Goal: Transaction & Acquisition: Obtain resource

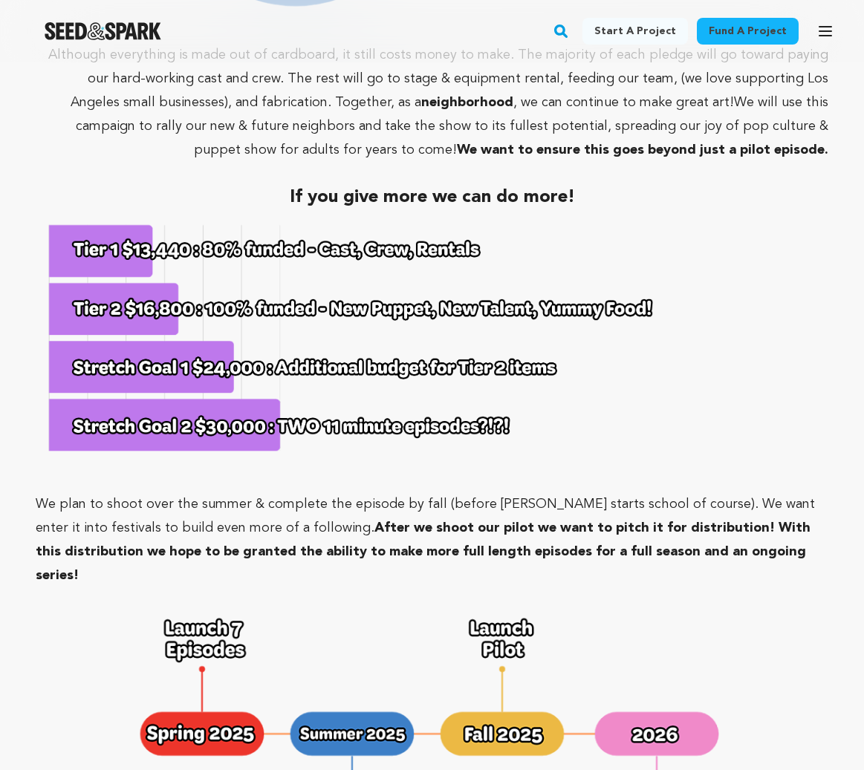
scroll to position [5845, 0]
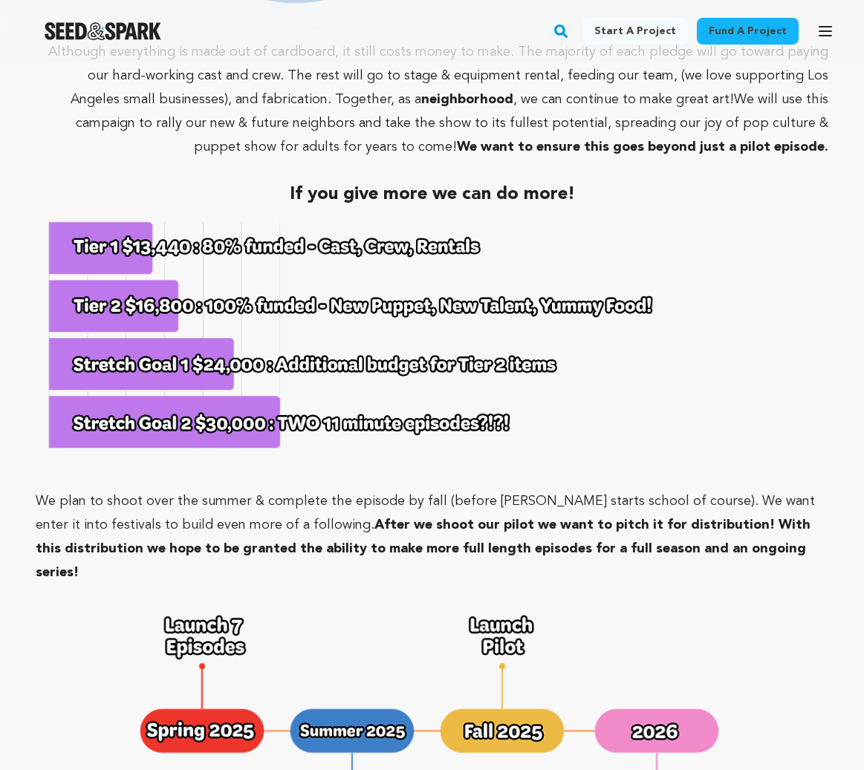
click at [222, 327] on img at bounding box center [347, 336] width 623 height 260
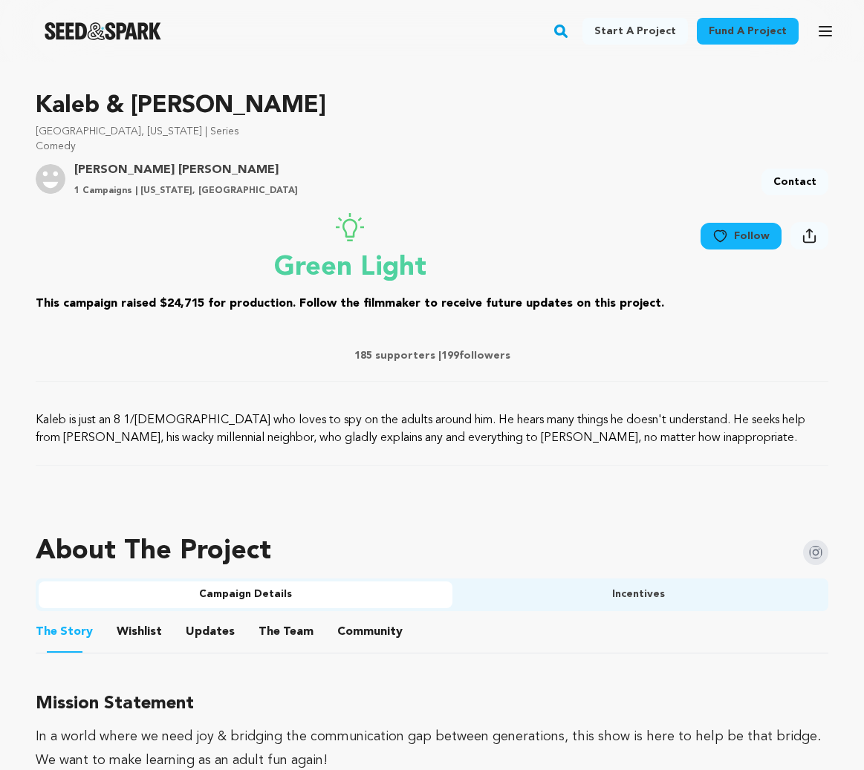
scroll to position [0, 0]
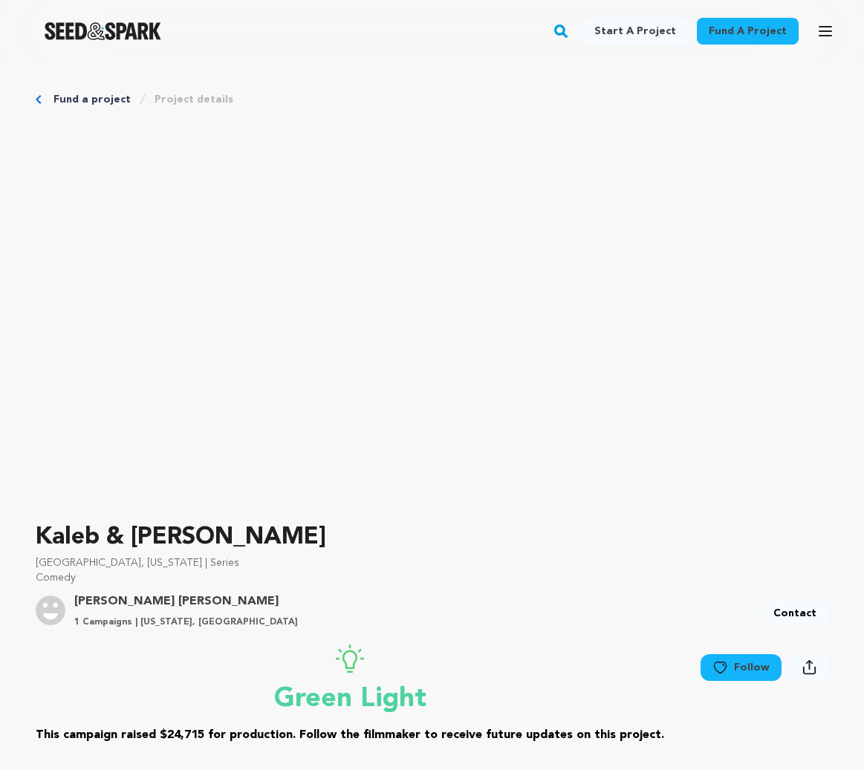
click at [736, 29] on link "Fund a project" at bounding box center [748, 31] width 102 height 27
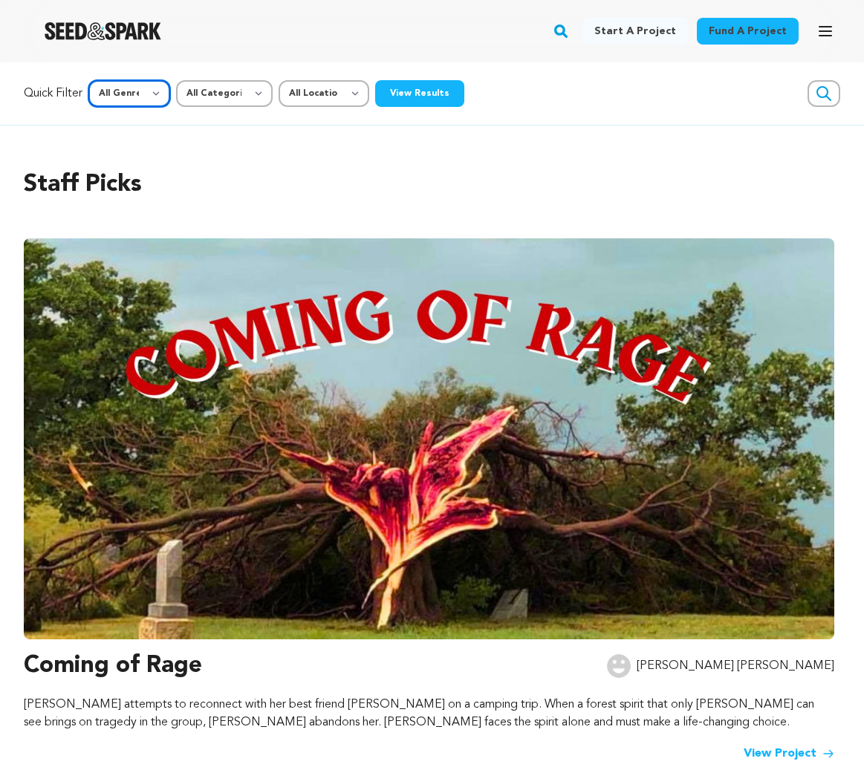
click at [144, 105] on select "All Genre Action Adventure Afrobeat Alternative Ambient Animation Bebop Big Ban…" at bounding box center [129, 93] width 82 height 27
click at [261, 91] on select "All Categories Film Feature Film Short Series Music Video Comics Artist Residen…" at bounding box center [224, 93] width 97 height 27
select select "383"
click at [178, 80] on select "All Categories Film Feature Film Short Series Music Video Comics Artist Residen…" at bounding box center [224, 93] width 97 height 27
click at [146, 91] on select "All Genre Action Adventure Afrobeat Alternative Ambient Animation Bebop Big Ban…" at bounding box center [129, 93] width 82 height 27
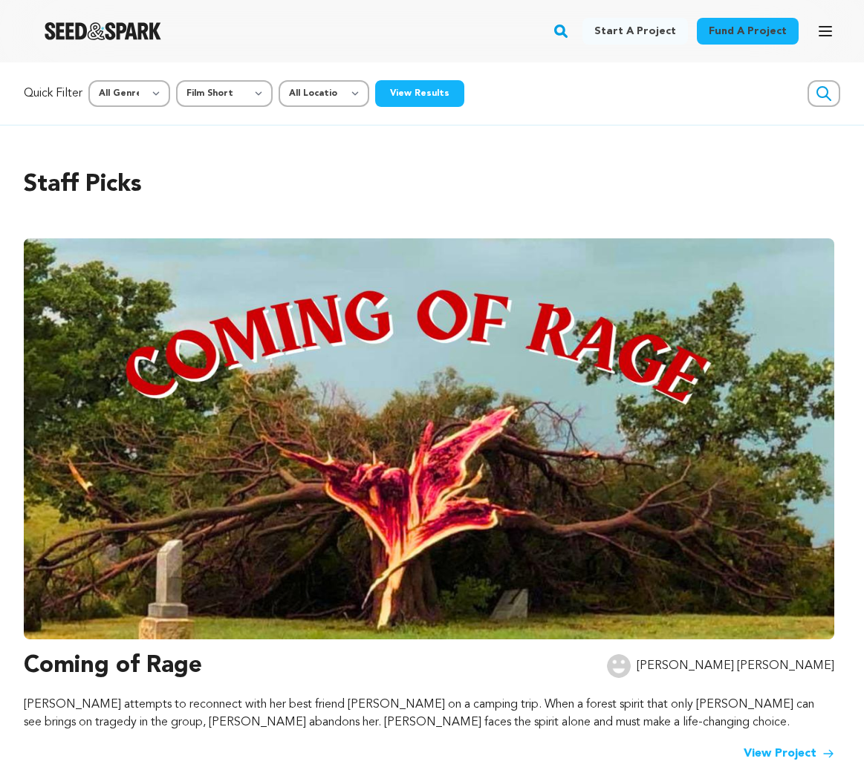
click at [559, 120] on div "Quick Filter All Genre Action Adventure Afrobeat Alternative Ambient Animation …" at bounding box center [432, 93] width 864 height 62
click at [409, 94] on button "View Results" at bounding box center [419, 93] width 89 height 27
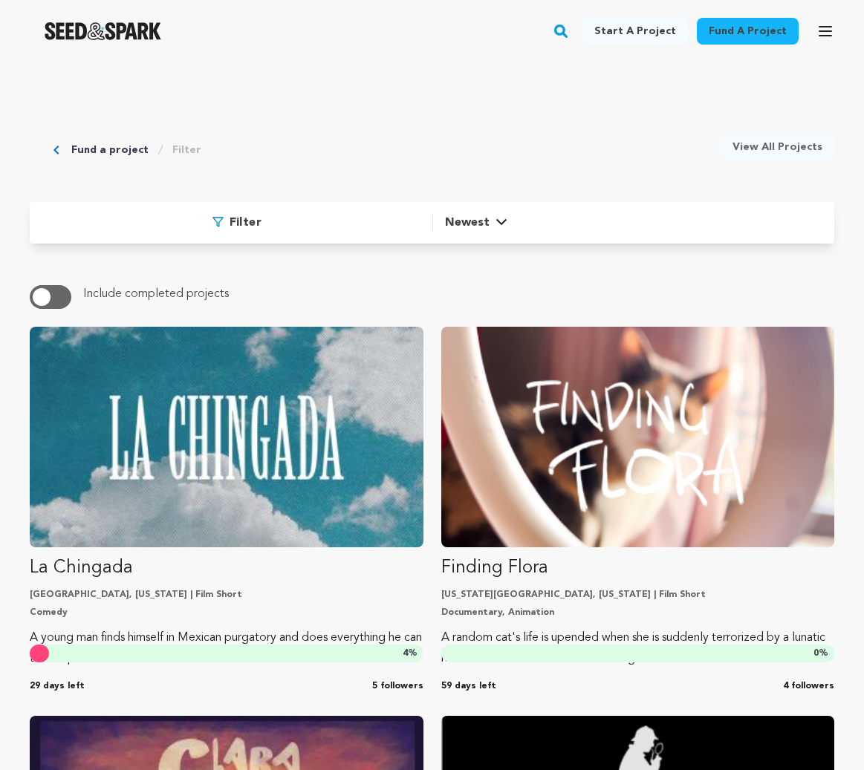
click at [474, 224] on span "Newest" at bounding box center [467, 223] width 45 height 18
click at [472, 305] on span "Most Funded" at bounding box center [491, 310] width 69 height 10
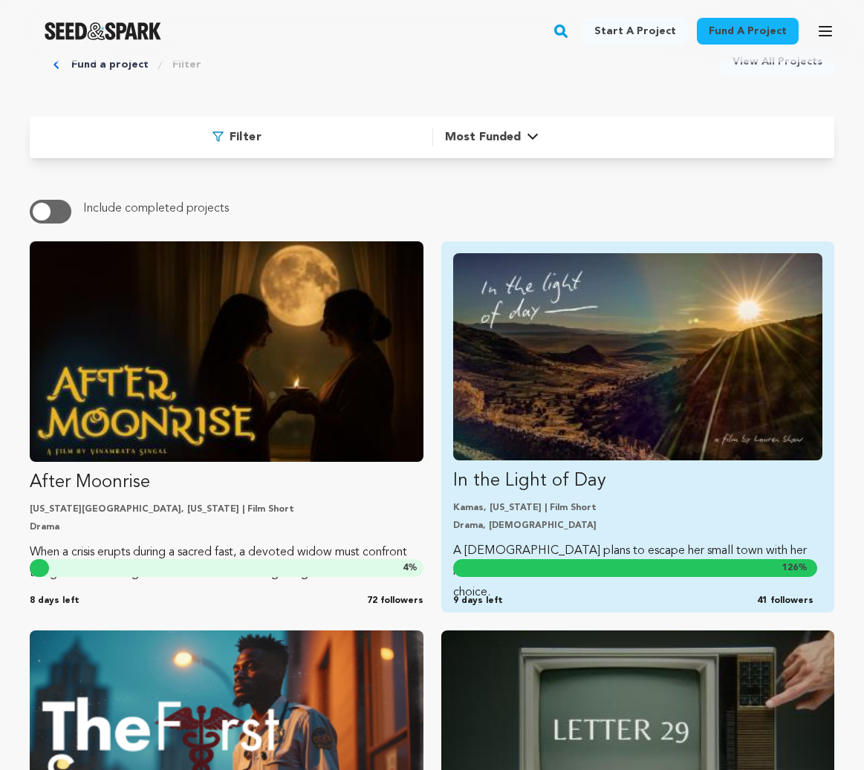
scroll to position [129, 0]
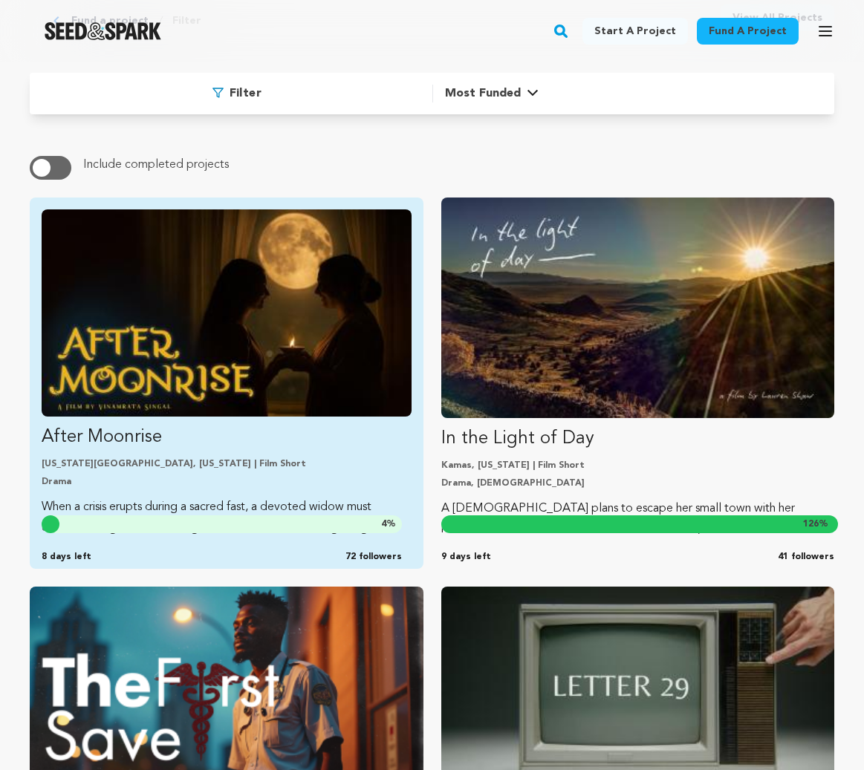
click at [343, 302] on img "Fund After Moonrise" at bounding box center [227, 312] width 370 height 207
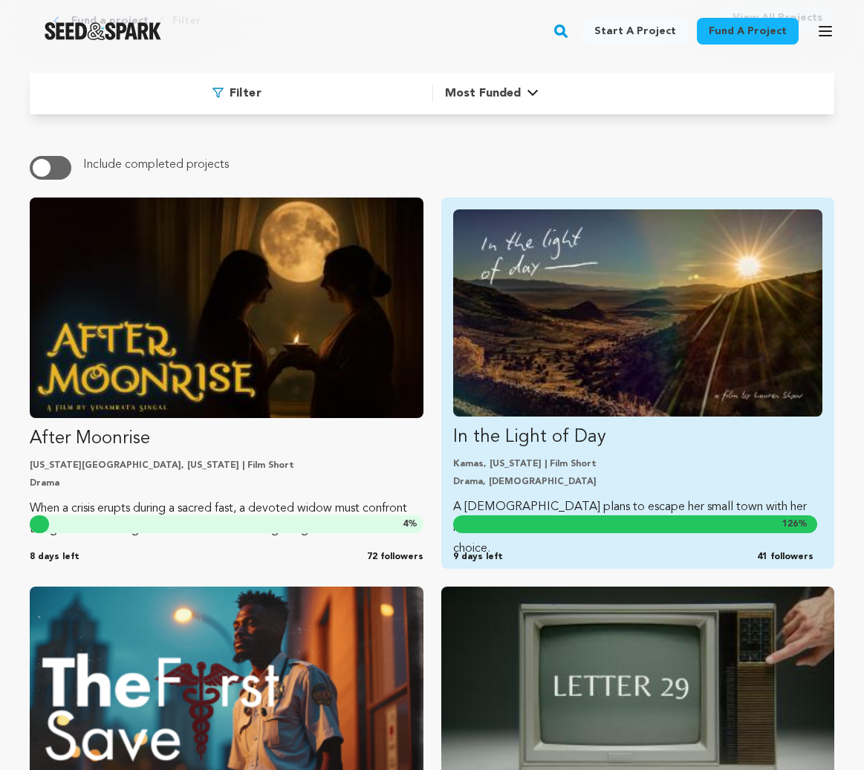
scroll to position [0, 0]
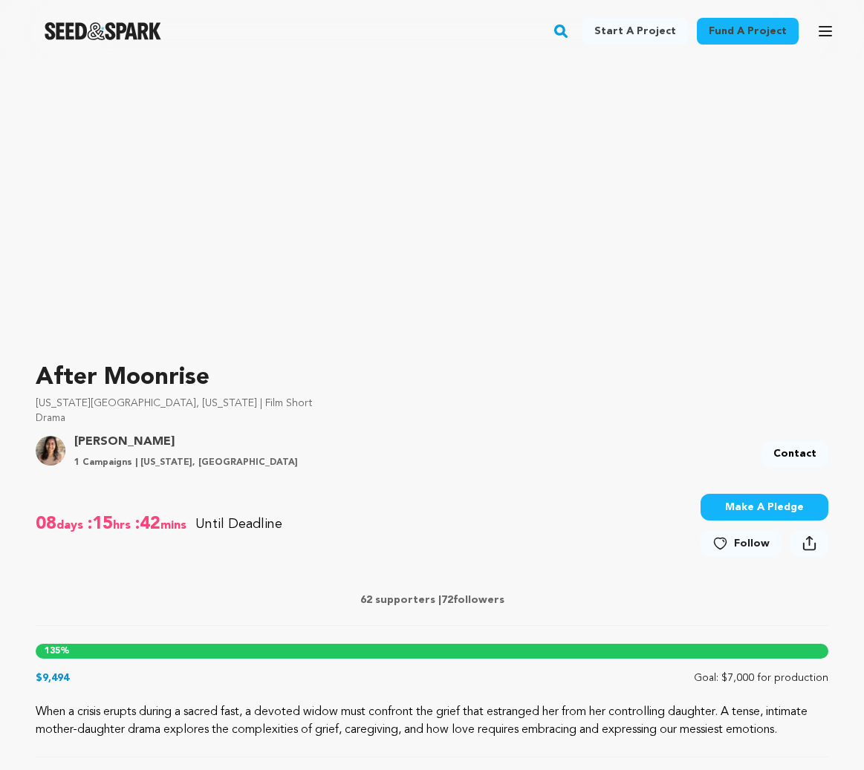
scroll to position [168, 0]
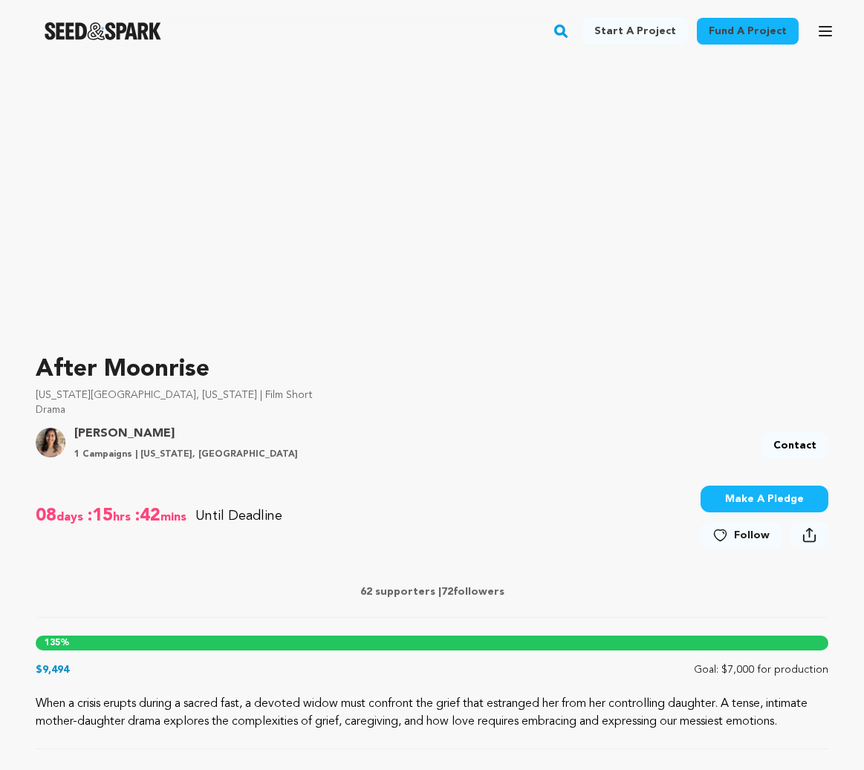
click at [339, 649] on div "135 %" at bounding box center [432, 643] width 792 height 15
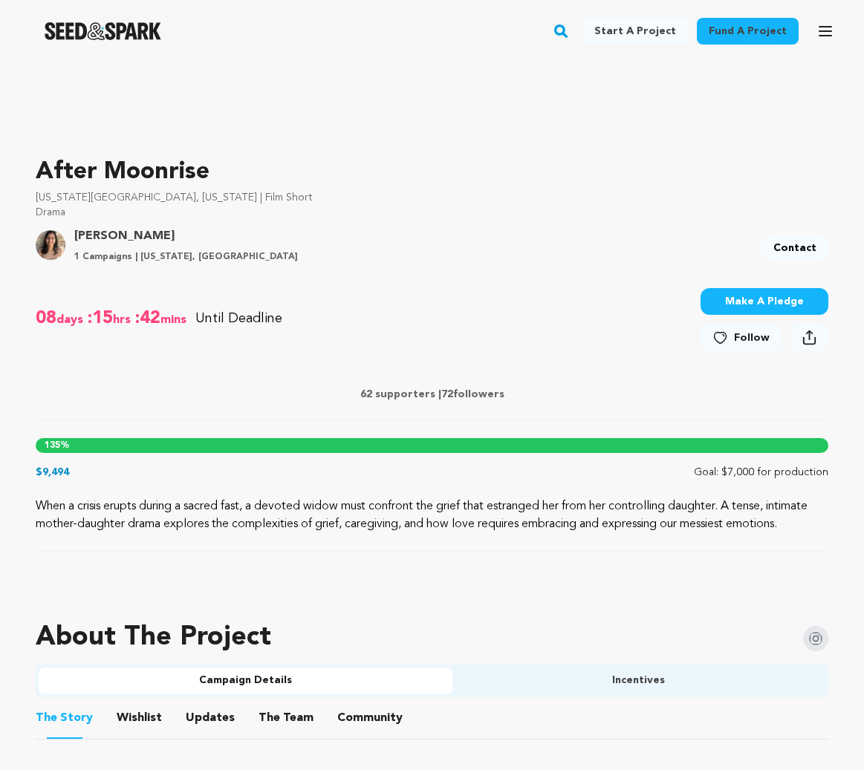
scroll to position [440, 0]
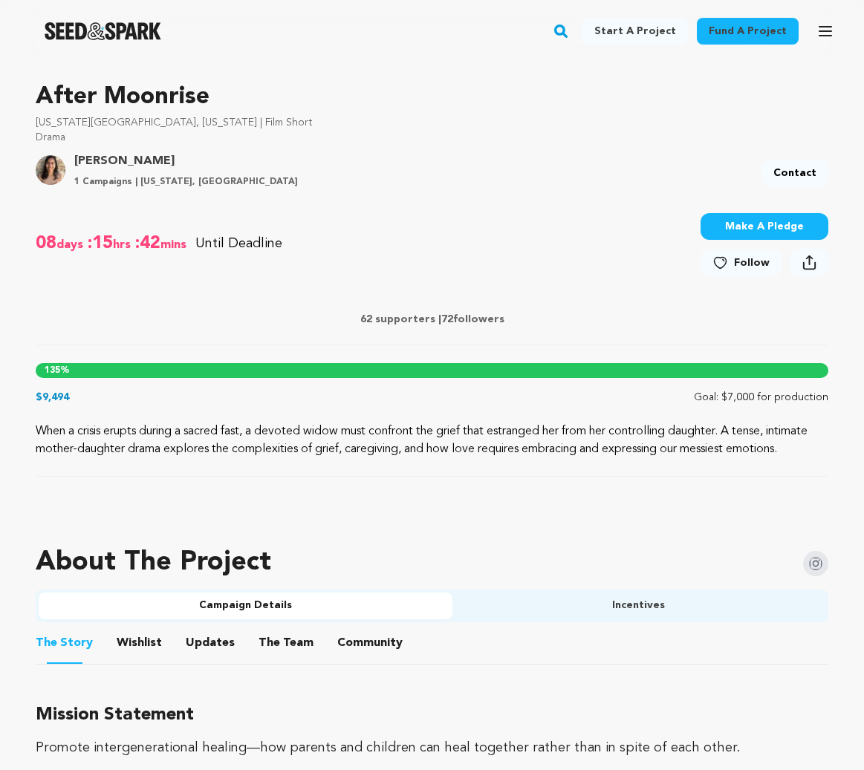
click at [612, 610] on button "Incentives" at bounding box center [639, 606] width 374 height 27
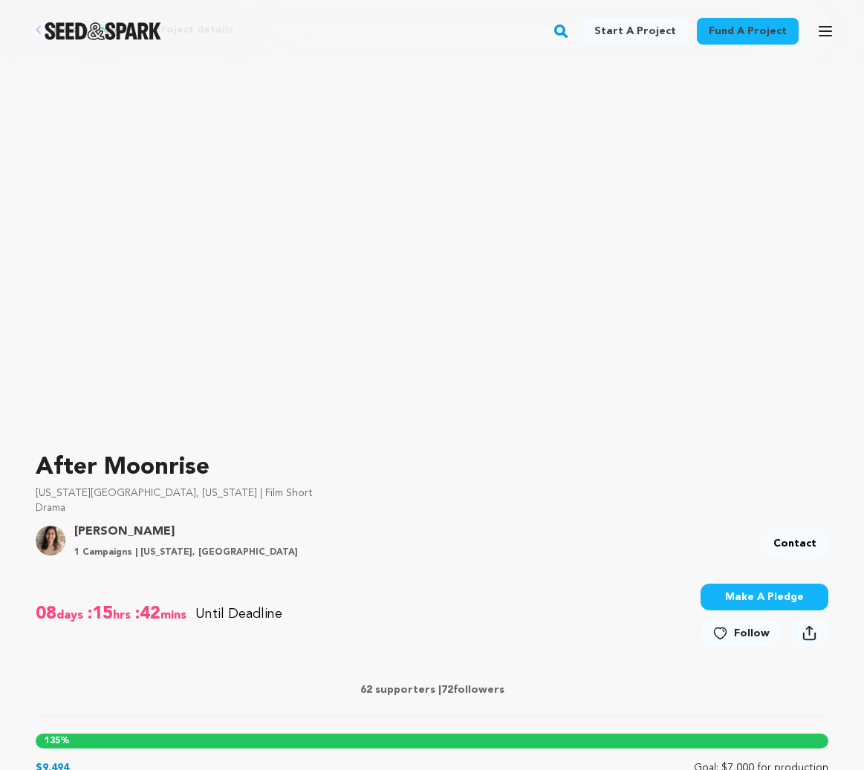
scroll to position [0, 0]
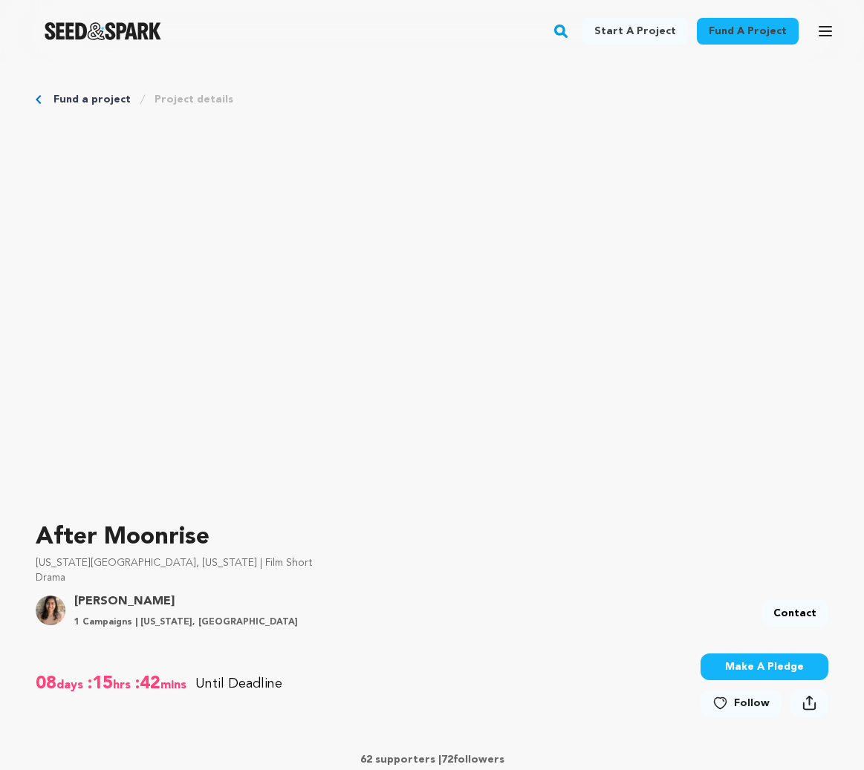
click at [640, 36] on link "Start a project" at bounding box center [634, 31] width 105 height 27
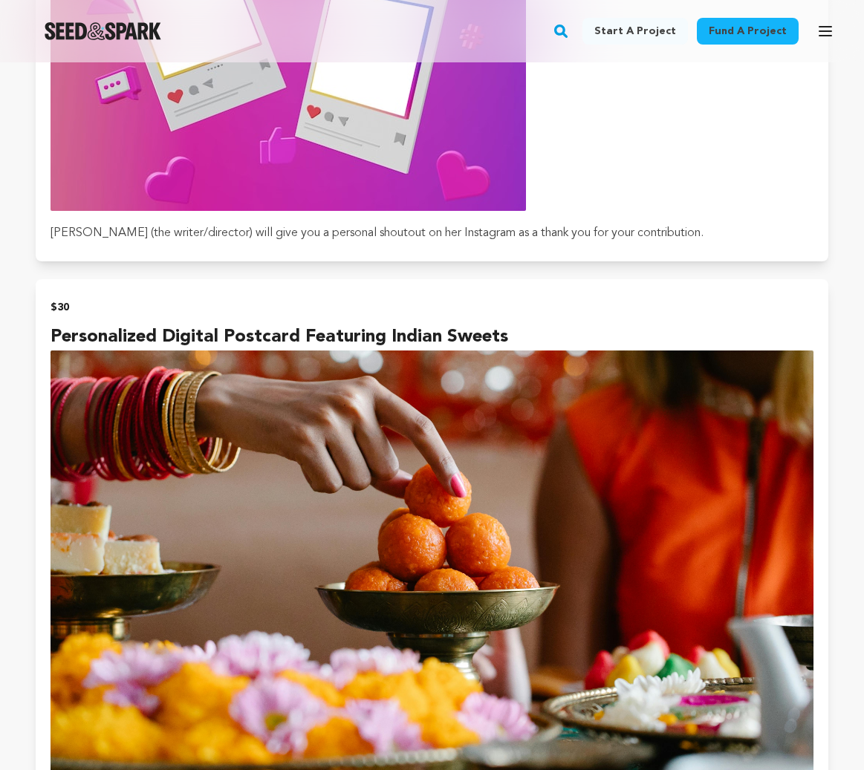
scroll to position [1231, 0]
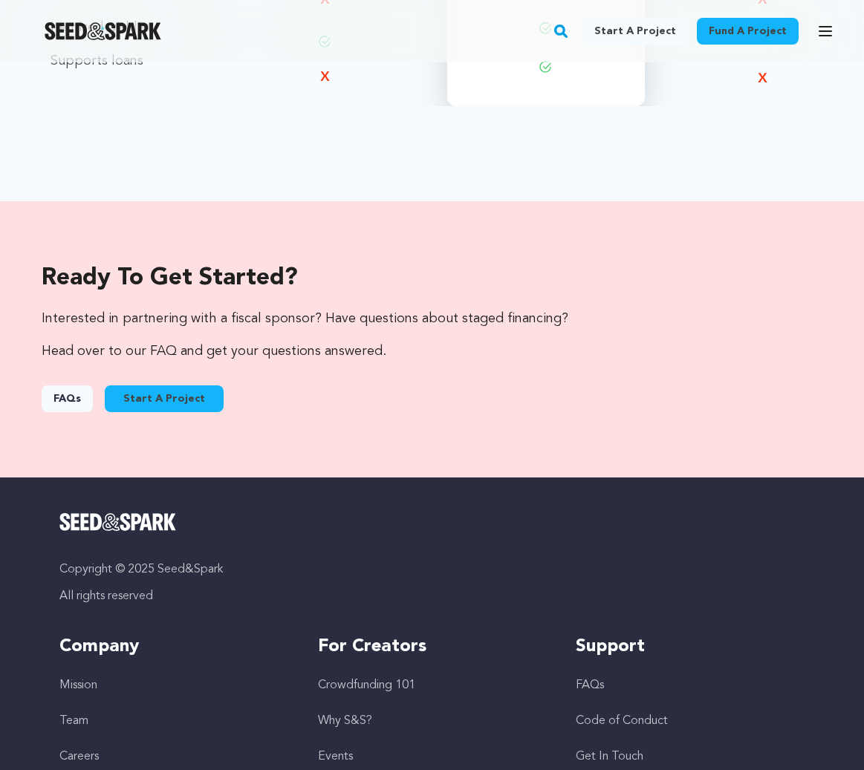
scroll to position [1977, 0]
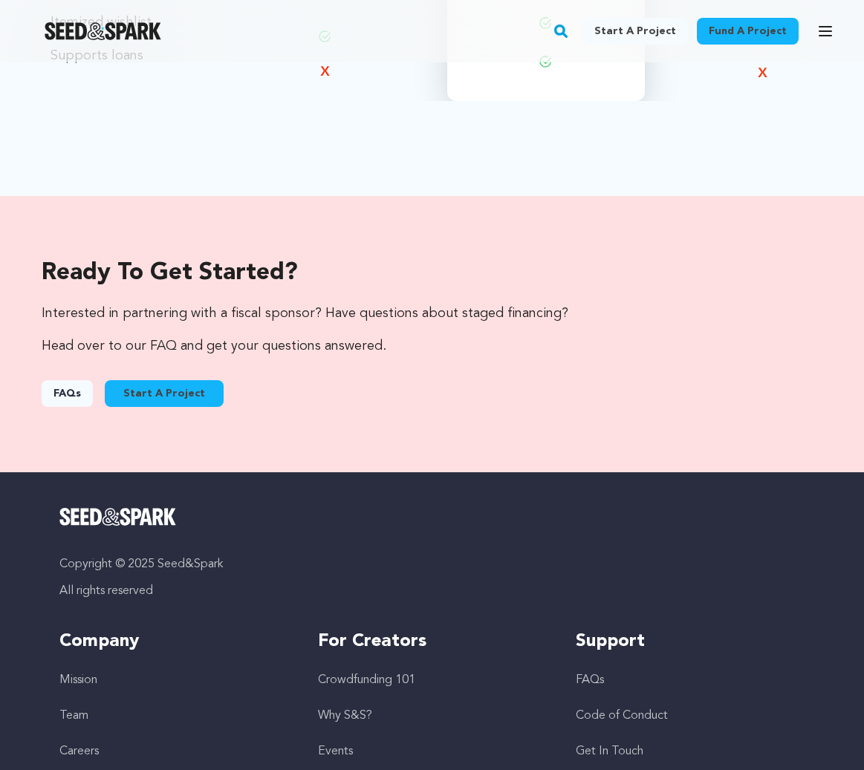
click at [71, 396] on link "FAQs" at bounding box center [67, 393] width 51 height 27
